Goal: Task Accomplishment & Management: Complete application form

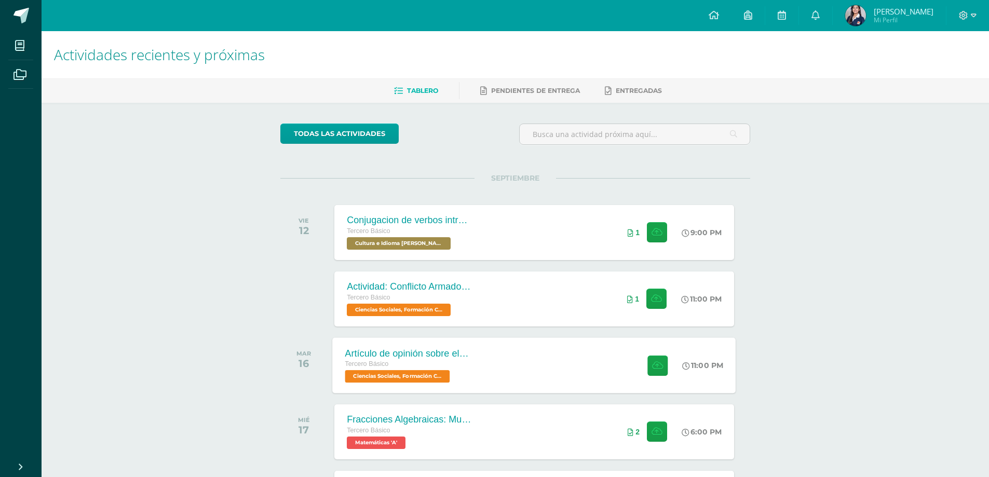
click at [554, 352] on div "Artículo de opinión sobre el Conflicto Armado Interno Tercero Básico Ciencias S…" at bounding box center [534, 366] width 403 height 56
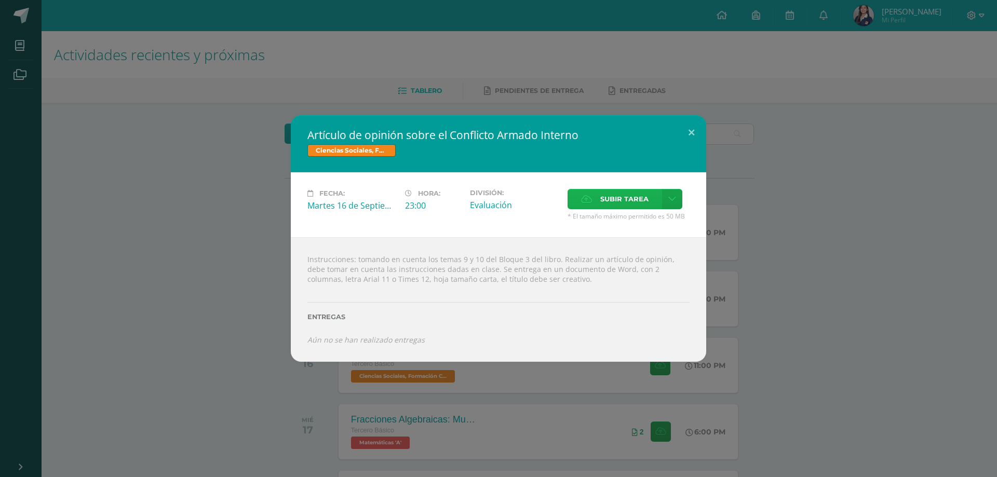
click at [584, 196] on icon at bounding box center [586, 199] width 11 height 7
click at [0, 0] on input "Subir tarea" at bounding box center [0, 0] width 0 height 0
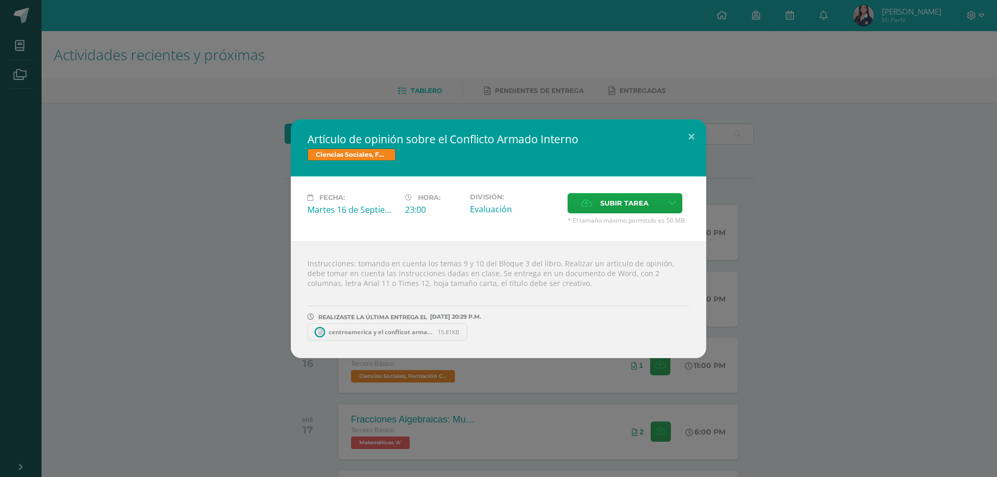
click at [367, 334] on span "centroamerica y el conflicot armado interno.docx" at bounding box center [380, 332] width 114 height 8
click at [464, 331] on span at bounding box center [469, 332] width 18 height 11
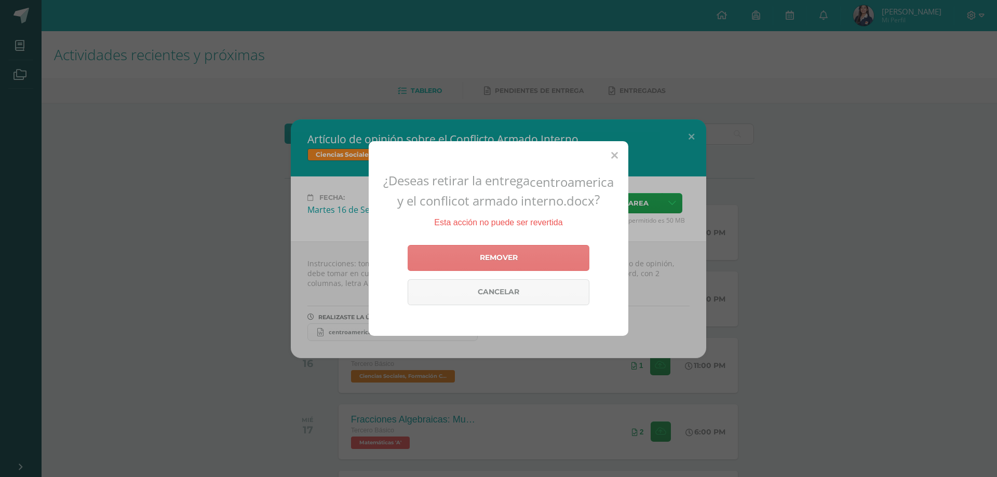
click at [493, 264] on link "Remover" at bounding box center [499, 258] width 182 height 26
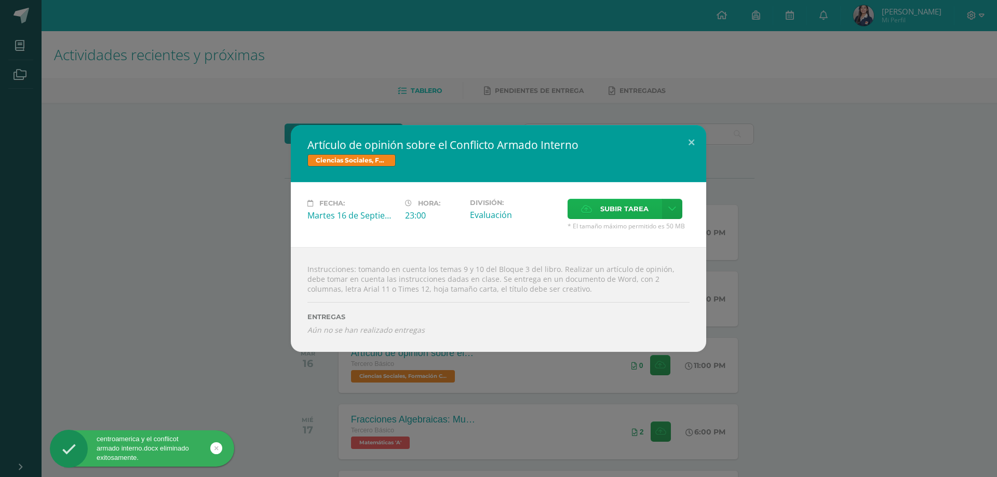
click at [626, 205] on span "Subir tarea" at bounding box center [624, 208] width 48 height 19
click at [0, 0] on input "Subir tarea" at bounding box center [0, 0] width 0 height 0
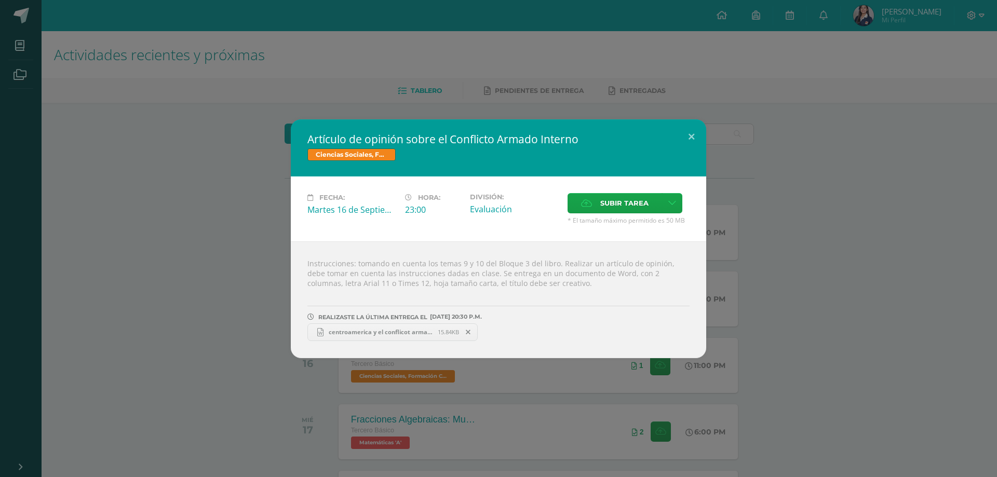
click at [365, 334] on span "centroamerica y el conflicot armado interno.docx" at bounding box center [380, 332] width 114 height 8
click at [691, 133] on button at bounding box center [692, 136] width 30 height 35
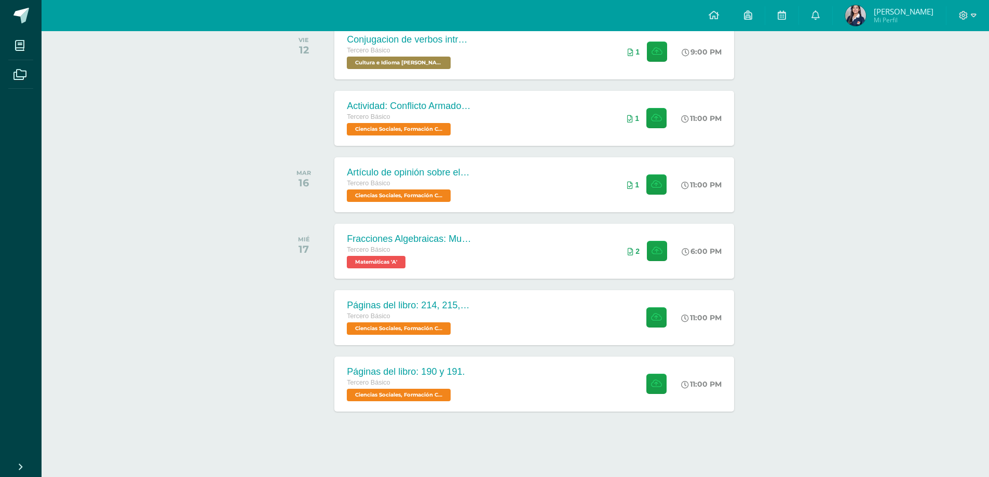
scroll to position [174, 0]
